Goal: Learn about a topic

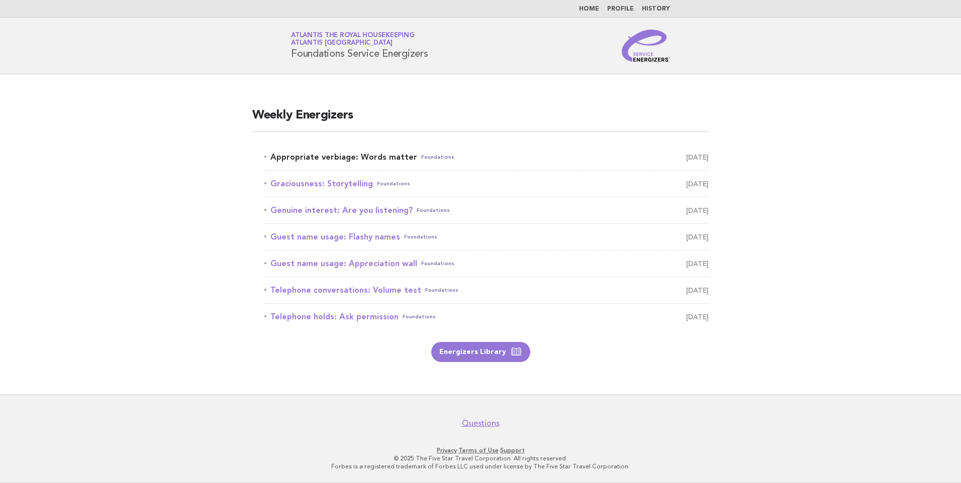
click at [360, 153] on link "Appropriate verbiage: Words matter Foundations [DATE]" at bounding box center [486, 157] width 444 height 14
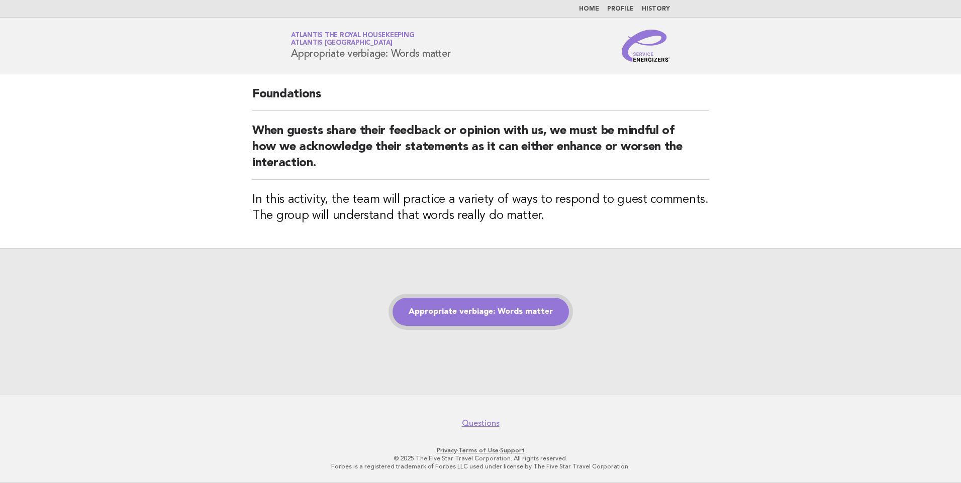
click at [467, 309] on link "Appropriate verbiage: Words matter" at bounding box center [480, 312] width 176 height 28
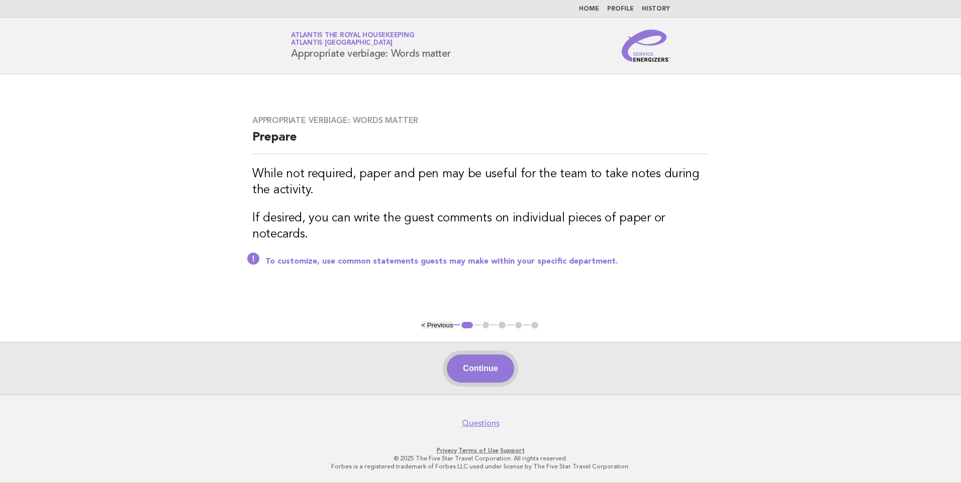
click at [491, 367] on button "Continue" at bounding box center [480, 369] width 67 height 28
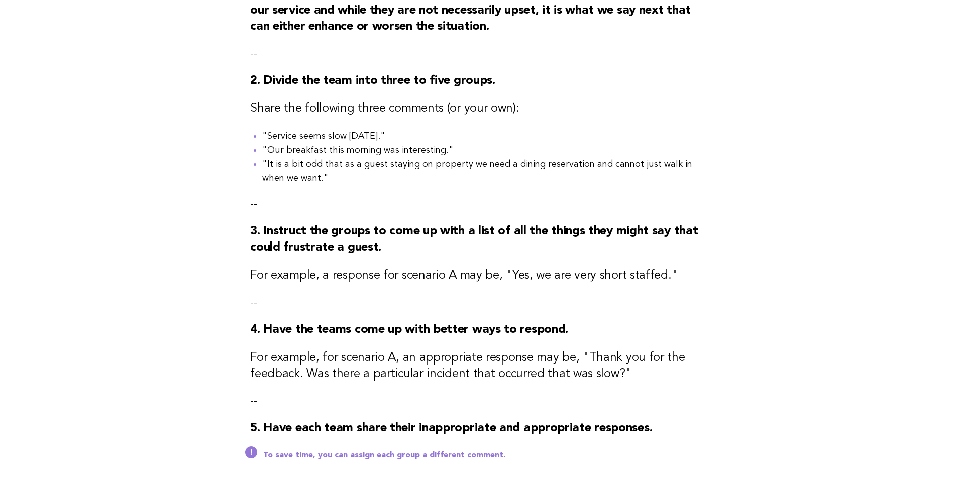
scroll to position [251, 0]
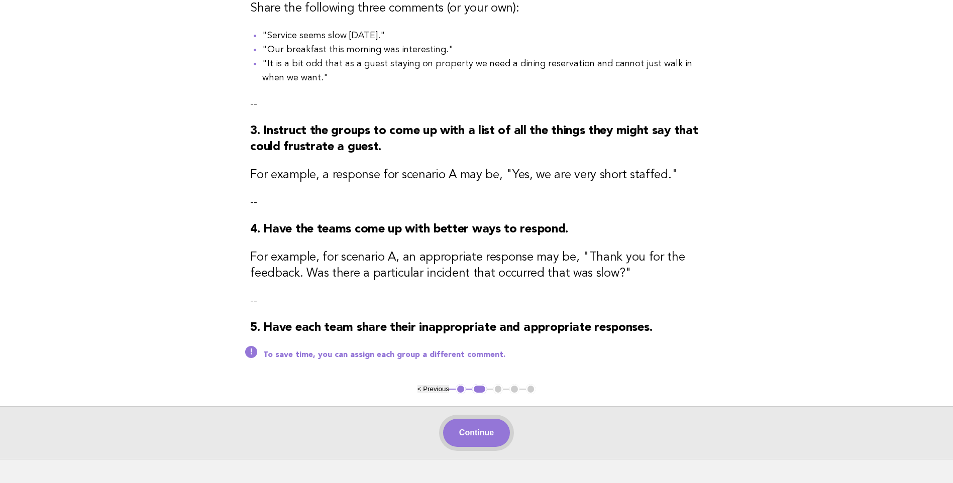
click at [486, 440] on button "Continue" at bounding box center [476, 433] width 67 height 28
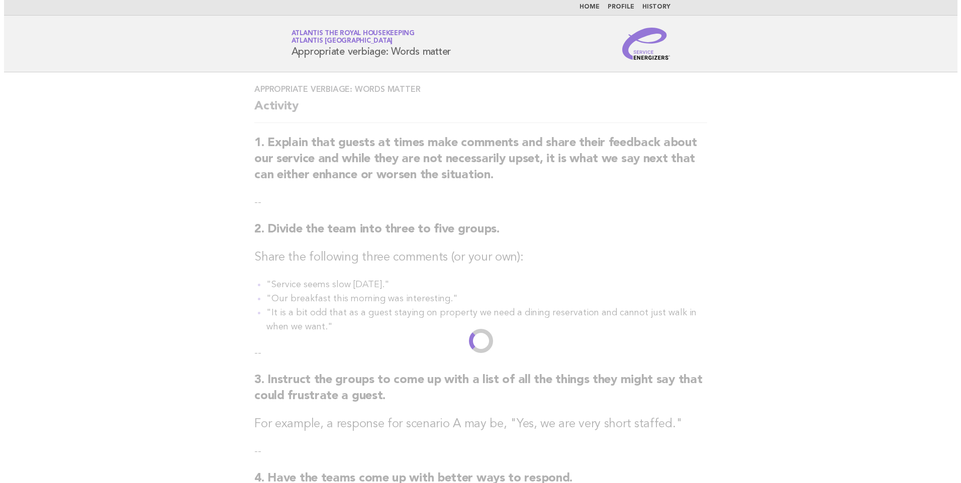
scroll to position [0, 0]
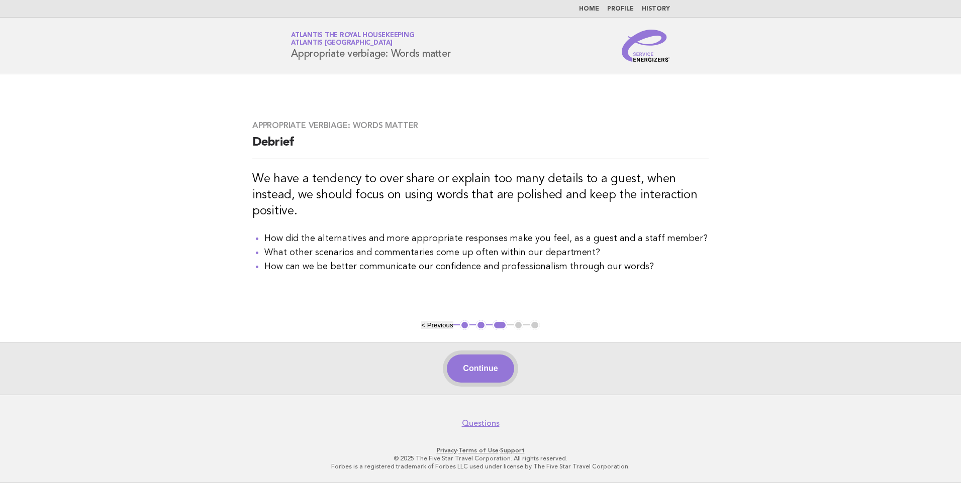
click at [486, 361] on button "Continue" at bounding box center [480, 369] width 67 height 28
